Goal: Find specific page/section: Find specific page/section

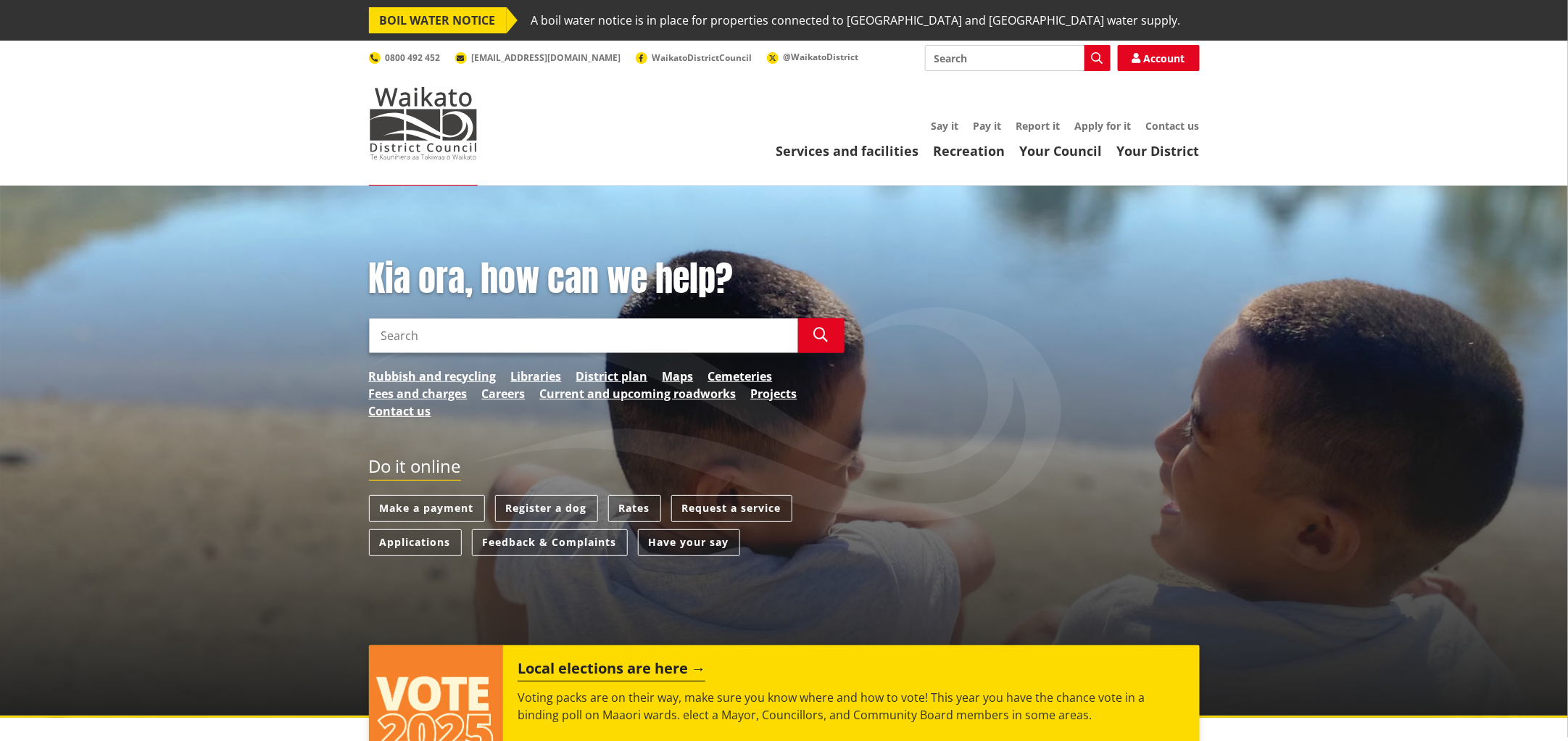
click at [946, 55] on input "Search" at bounding box center [1018, 58] width 186 height 26
click at [606, 377] on link "District plan" at bounding box center [612, 376] width 72 height 17
click at [680, 379] on link "Maps" at bounding box center [678, 376] width 31 height 17
